Goal: Transaction & Acquisition: Register for event/course

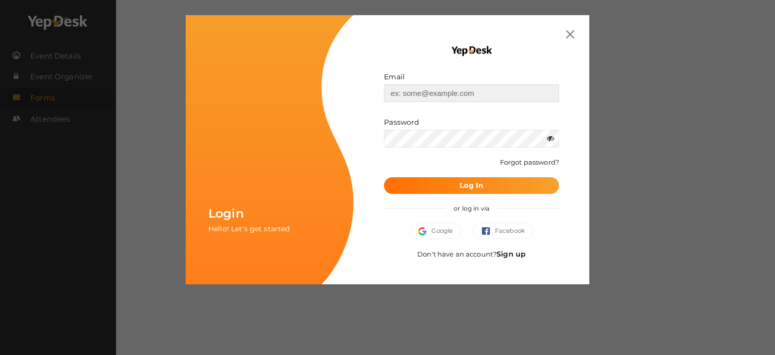
type input "[EMAIL_ADDRESS][DOMAIN_NAME]"
click at [574, 30] on img at bounding box center [570, 34] width 8 height 8
